Goal: Task Accomplishment & Management: Complete application form

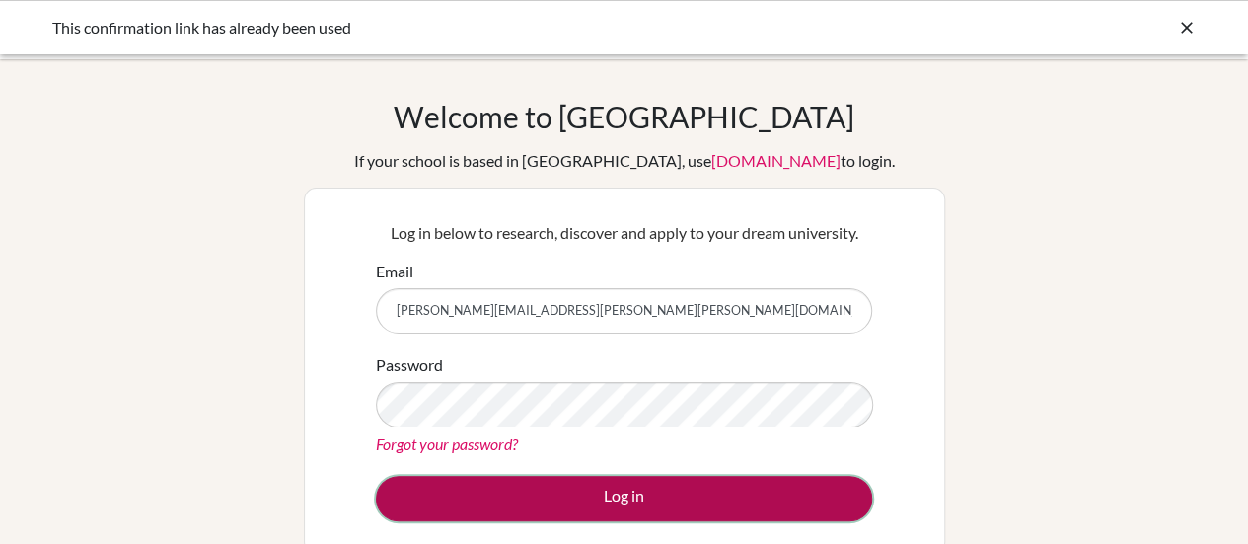
click at [727, 482] on button "Log in" at bounding box center [624, 498] width 496 height 45
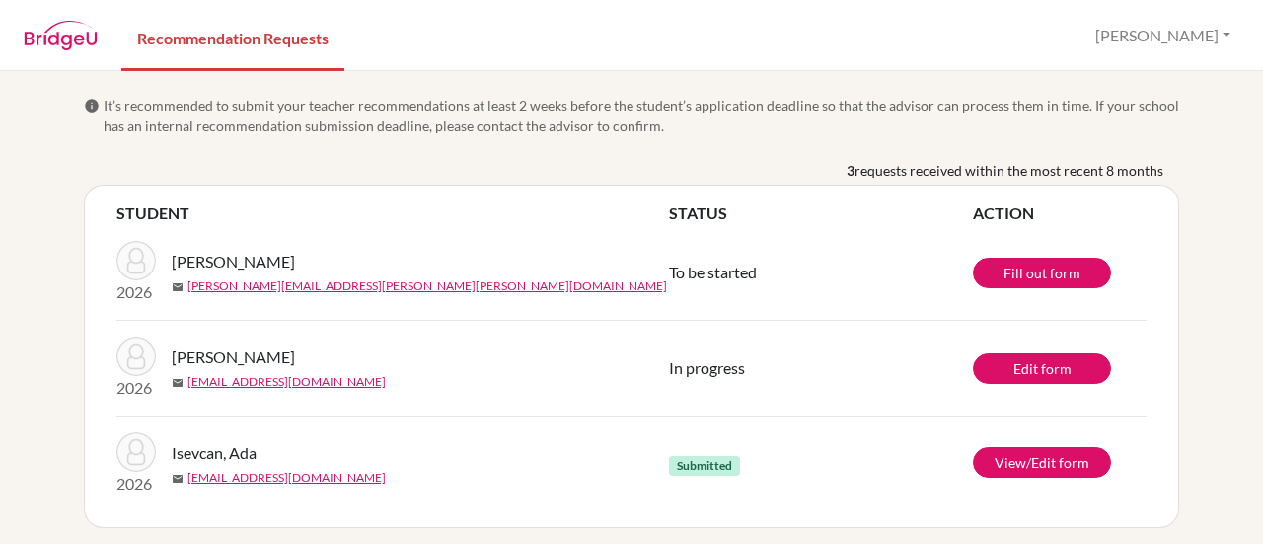
scroll to position [6, 0]
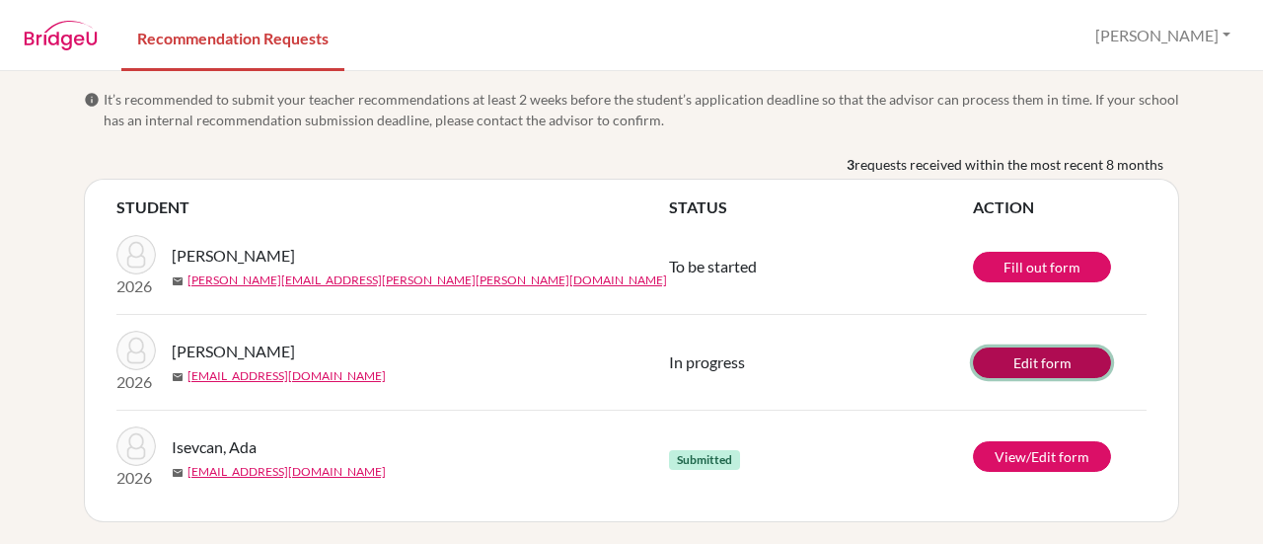
click at [1020, 361] on link "Edit form" at bounding box center [1042, 362] width 138 height 31
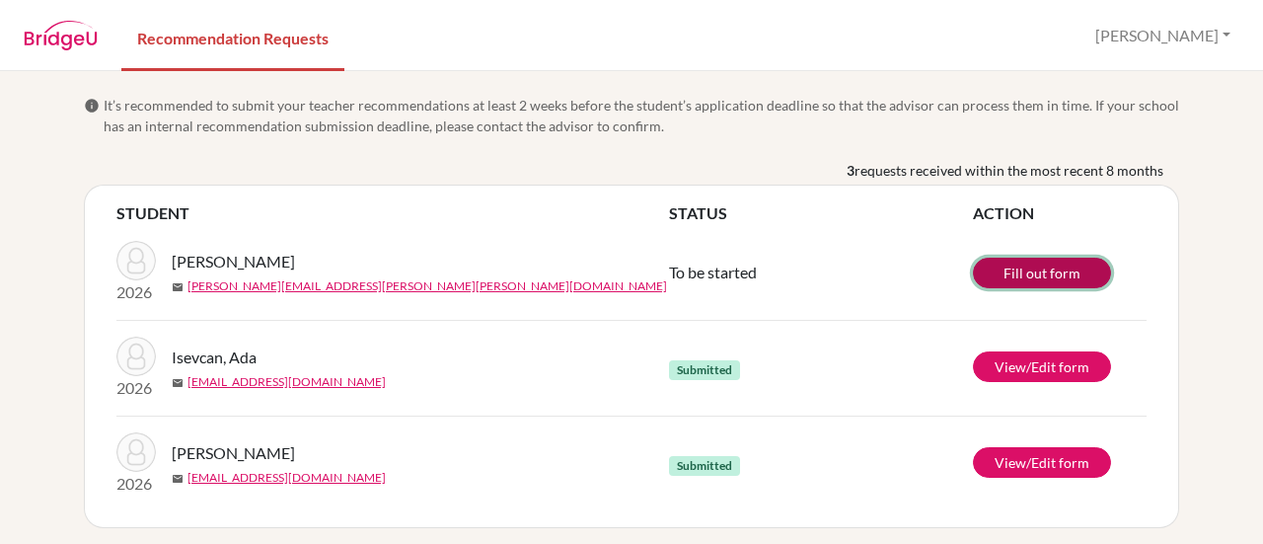
click at [1000, 269] on link "Fill out form" at bounding box center [1042, 272] width 138 height 31
